Goal: Transaction & Acquisition: Purchase product/service

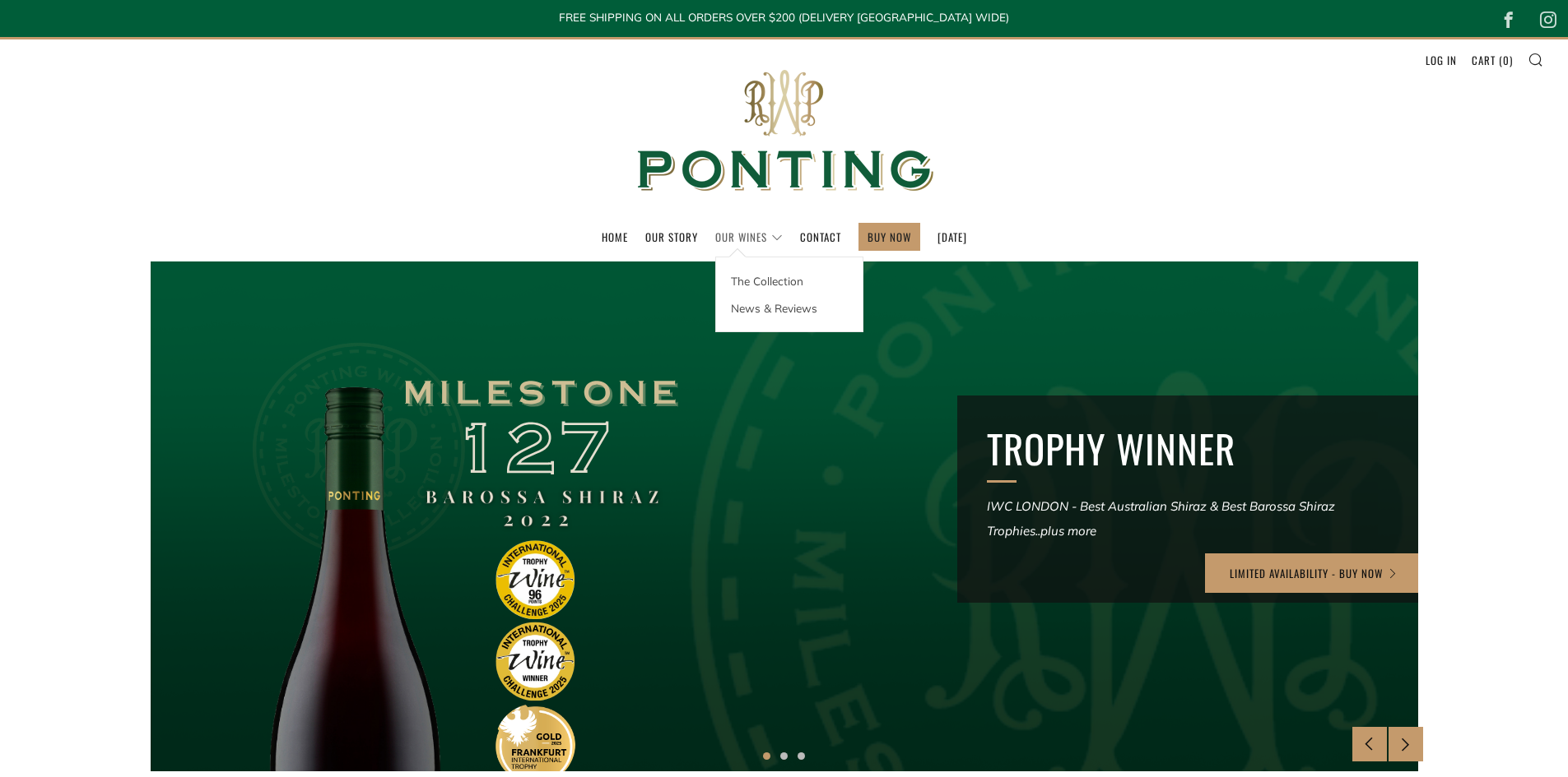
click at [738, 238] on link "Our Wines" at bounding box center [749, 237] width 68 height 27
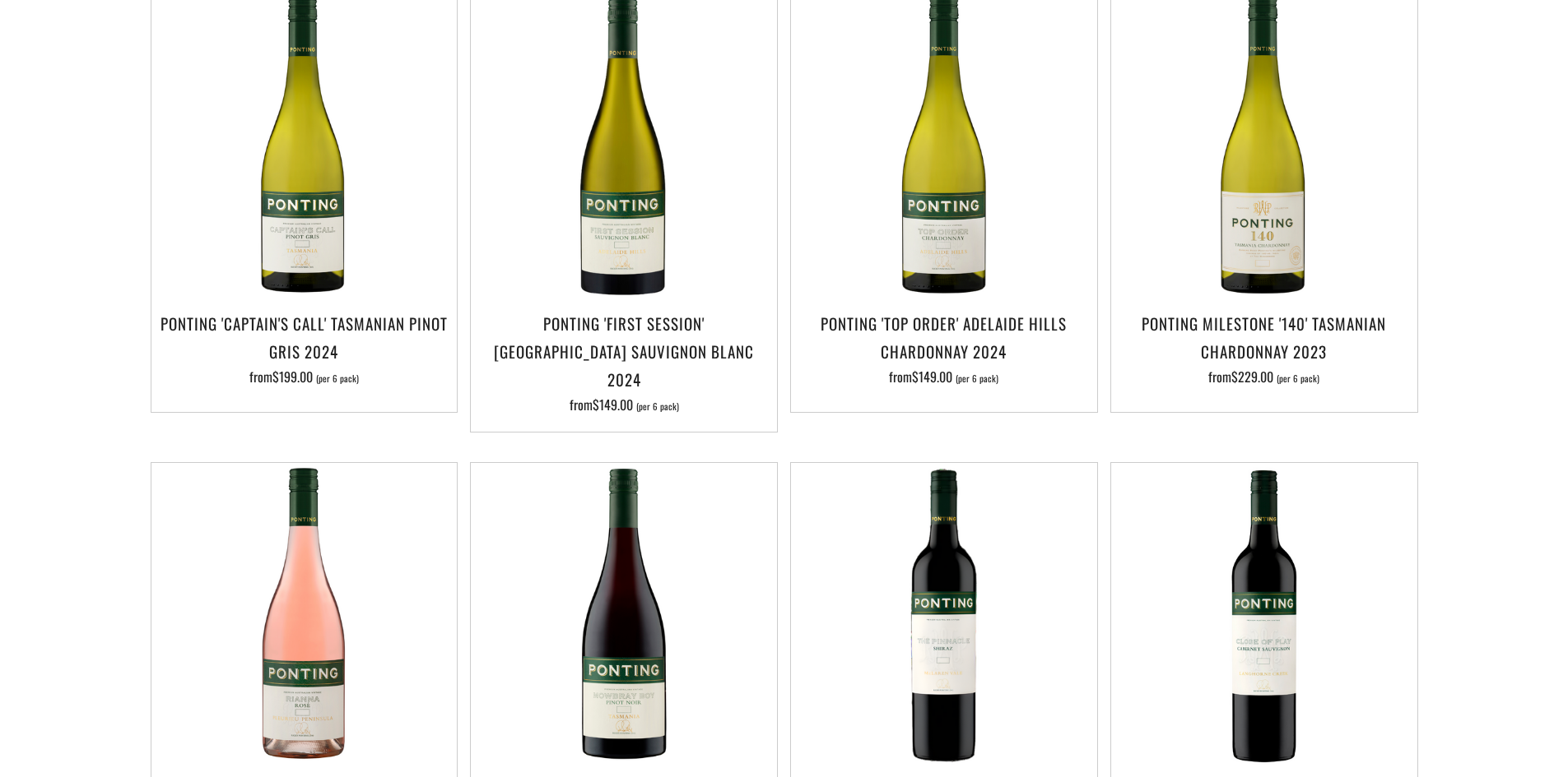
scroll to position [247, 0]
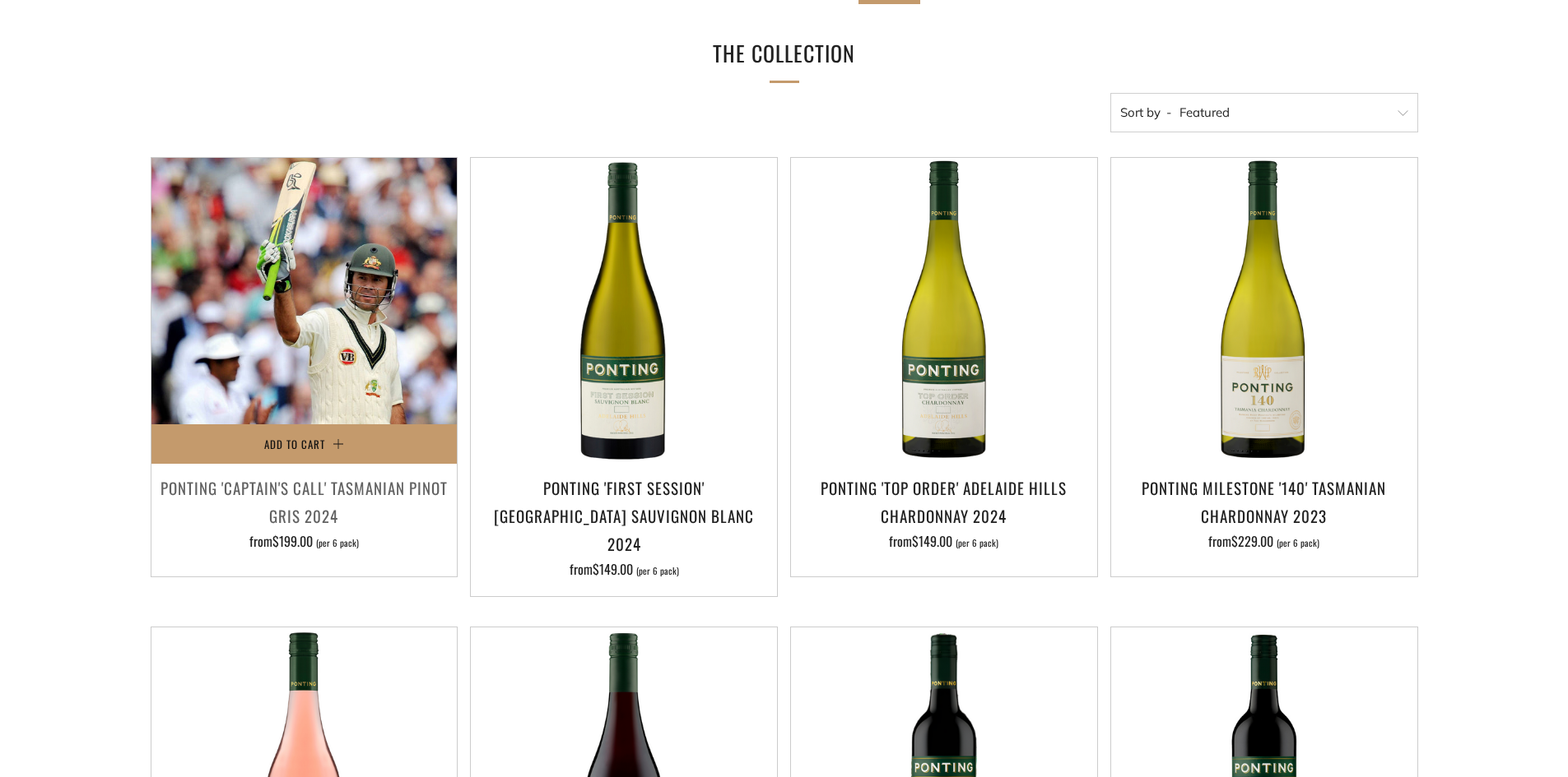
click at [275, 333] on img at bounding box center [304, 311] width 306 height 306
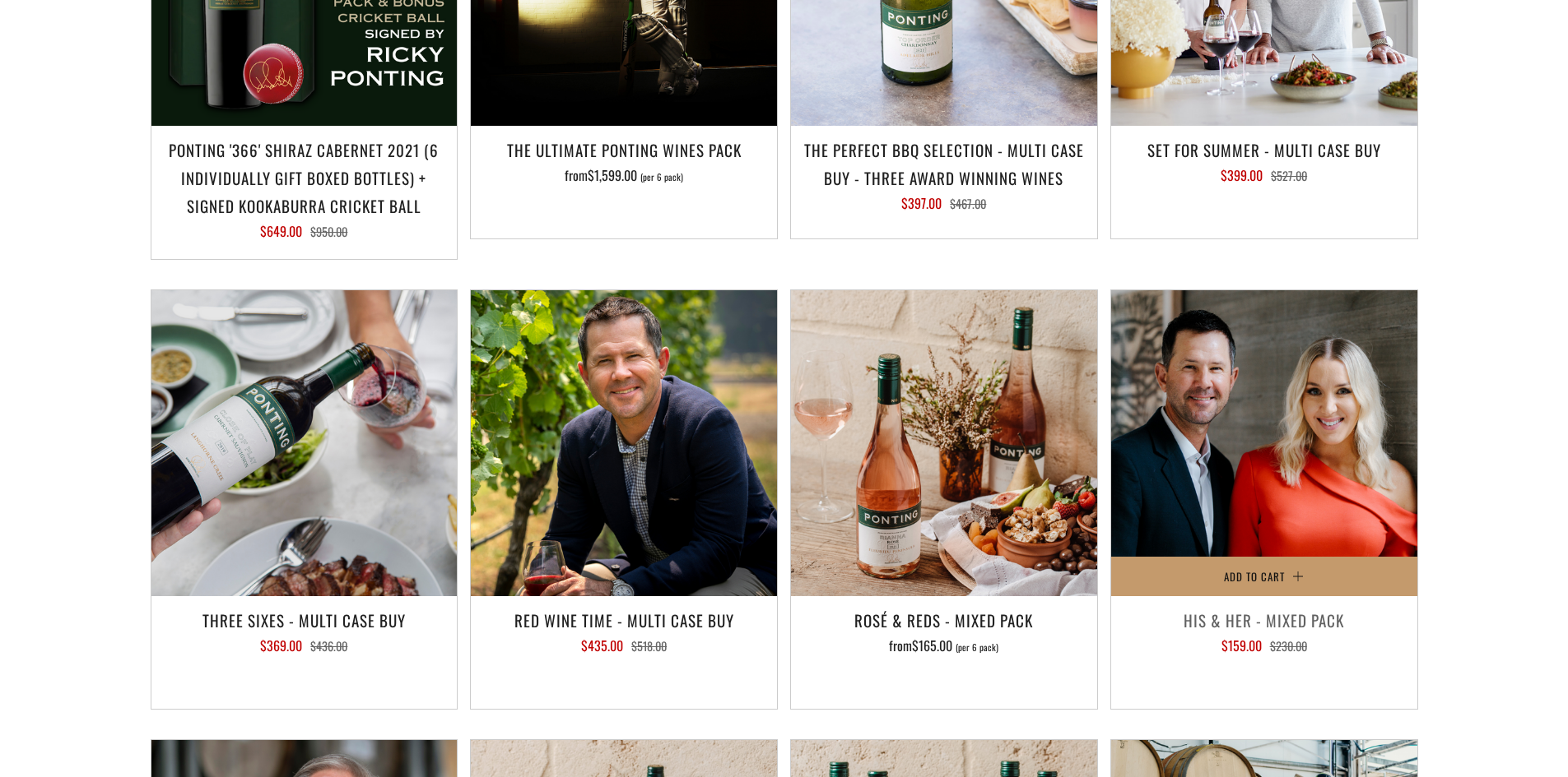
scroll to position [2385, 0]
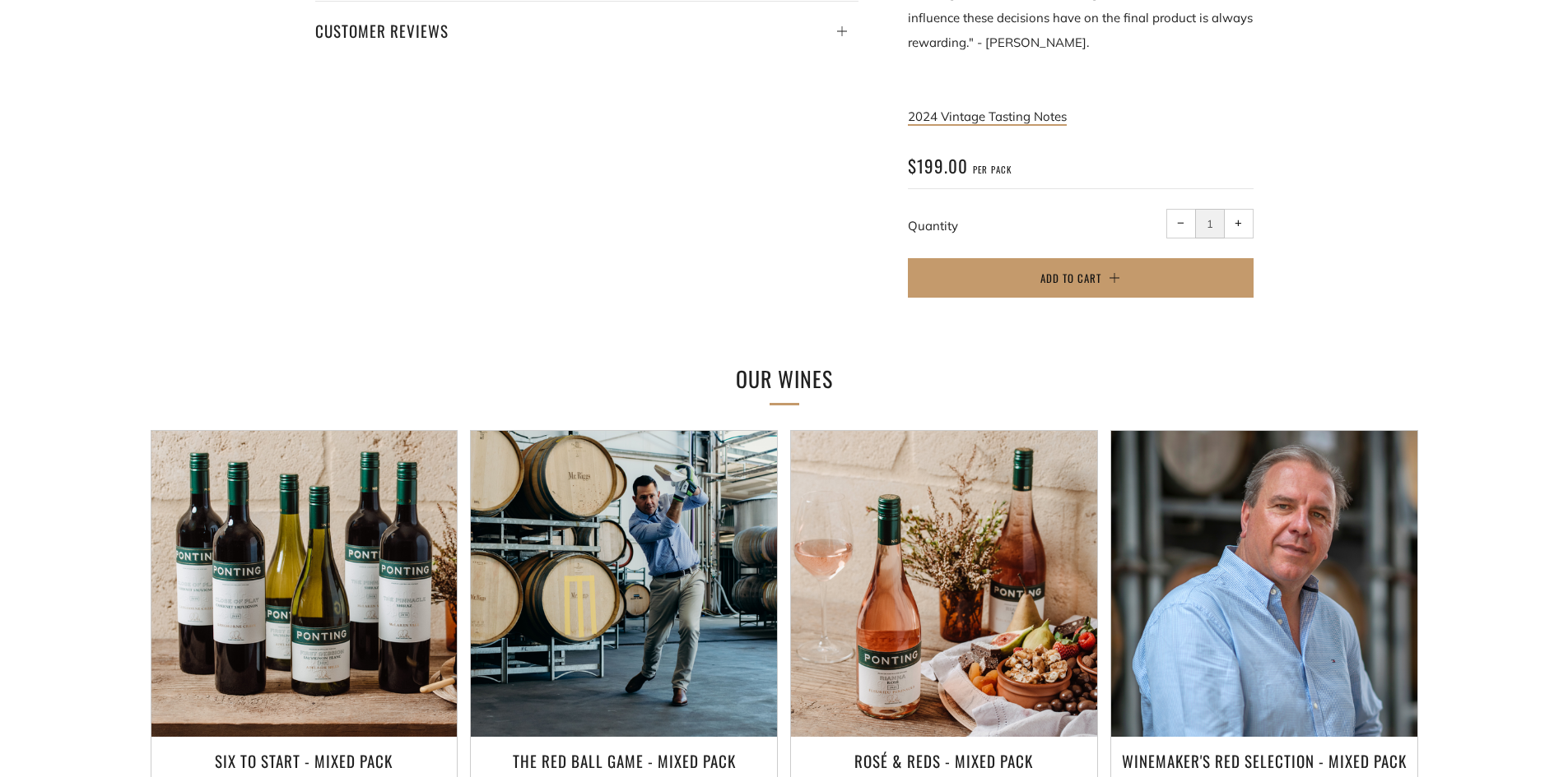
scroll to position [1152, 0]
